Goal: Information Seeking & Learning: Learn about a topic

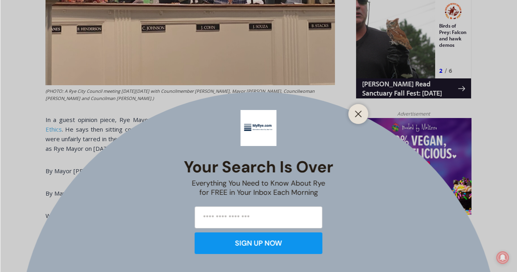
scroll to position [533, 0]
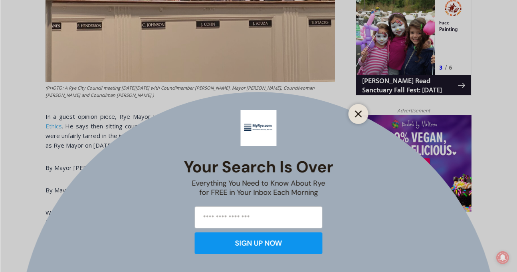
click at [358, 112] on icon "Close" at bounding box center [358, 113] width 7 height 7
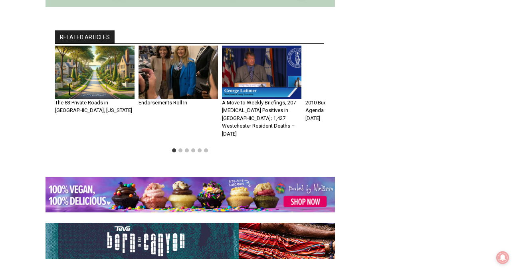
scroll to position [1953, 0]
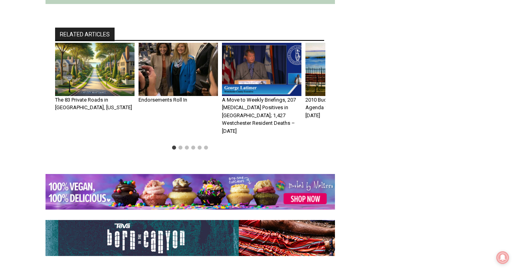
click at [185, 56] on img "2 of 6" at bounding box center [178, 69] width 79 height 53
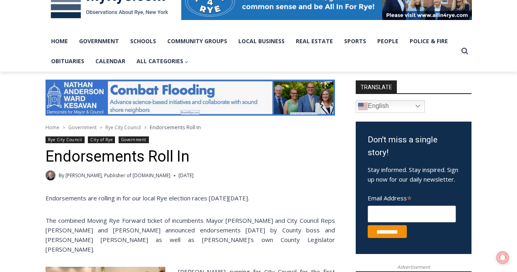
scroll to position [141, 0]
